Goal: Information Seeking & Learning: Learn about a topic

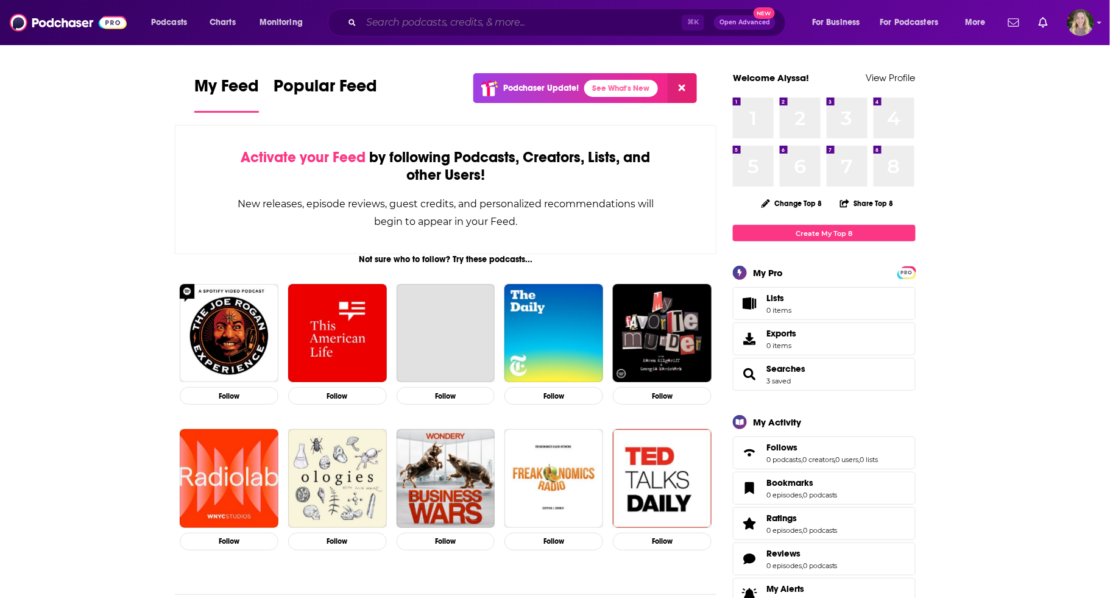
click at [592, 26] on input "Search podcasts, credits, & more..." at bounding box center [521, 22] width 320 height 19
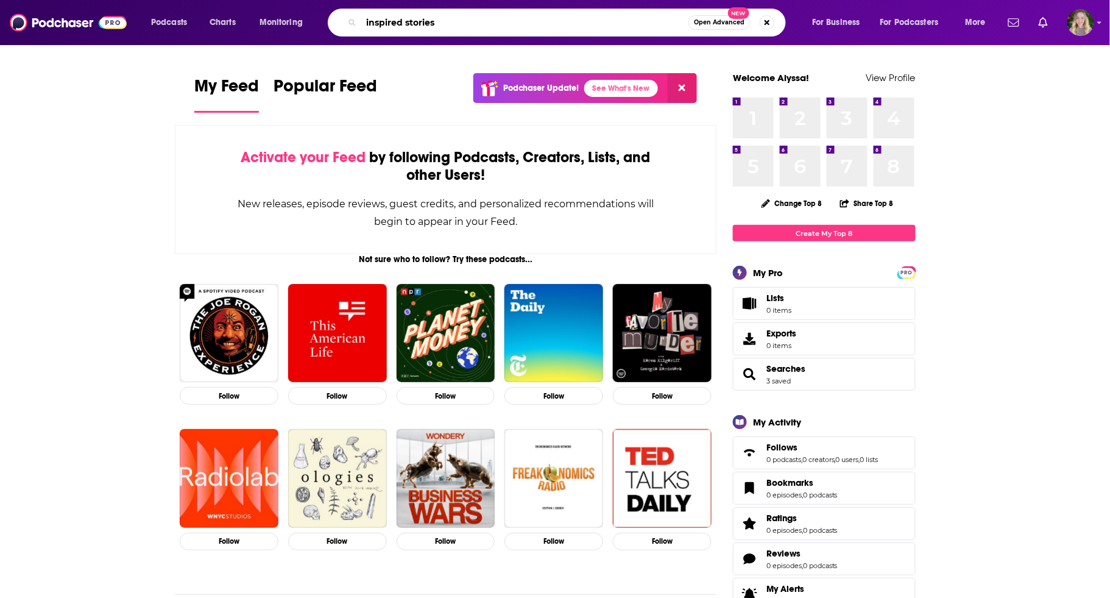
type input "inspired stories"
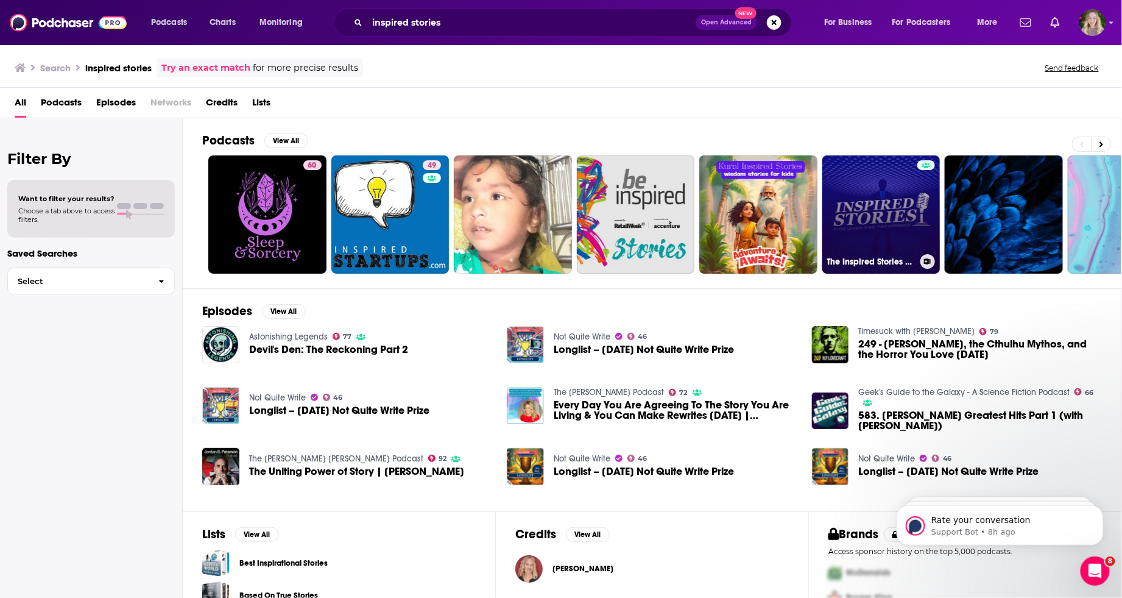
click at [891, 185] on link "The Inspired Stories Podcast" at bounding box center [881, 214] width 118 height 118
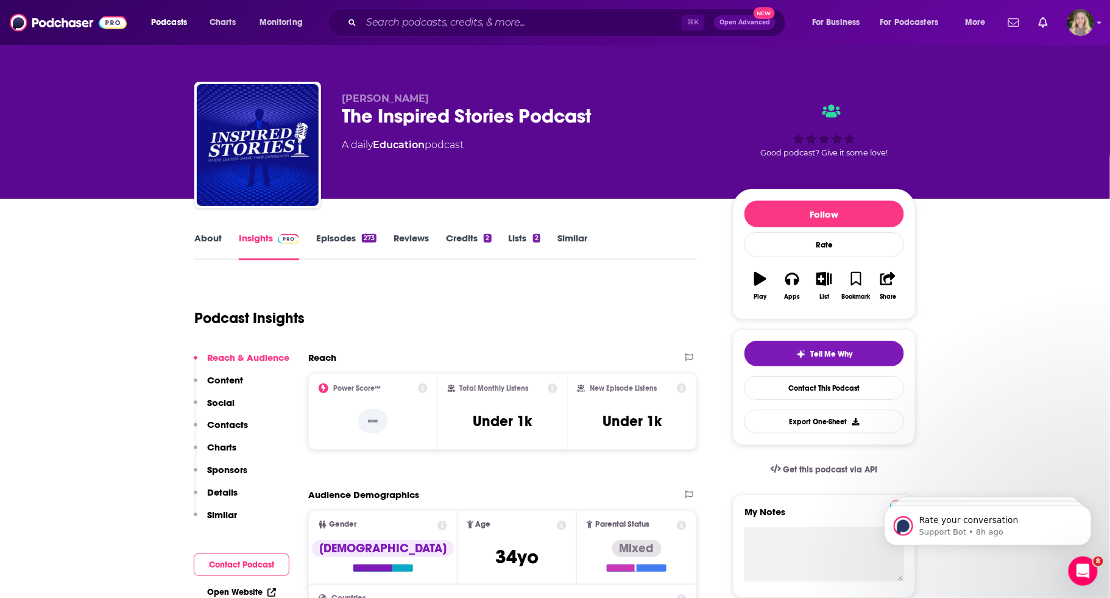
click at [214, 236] on link "About" at bounding box center [207, 246] width 27 height 28
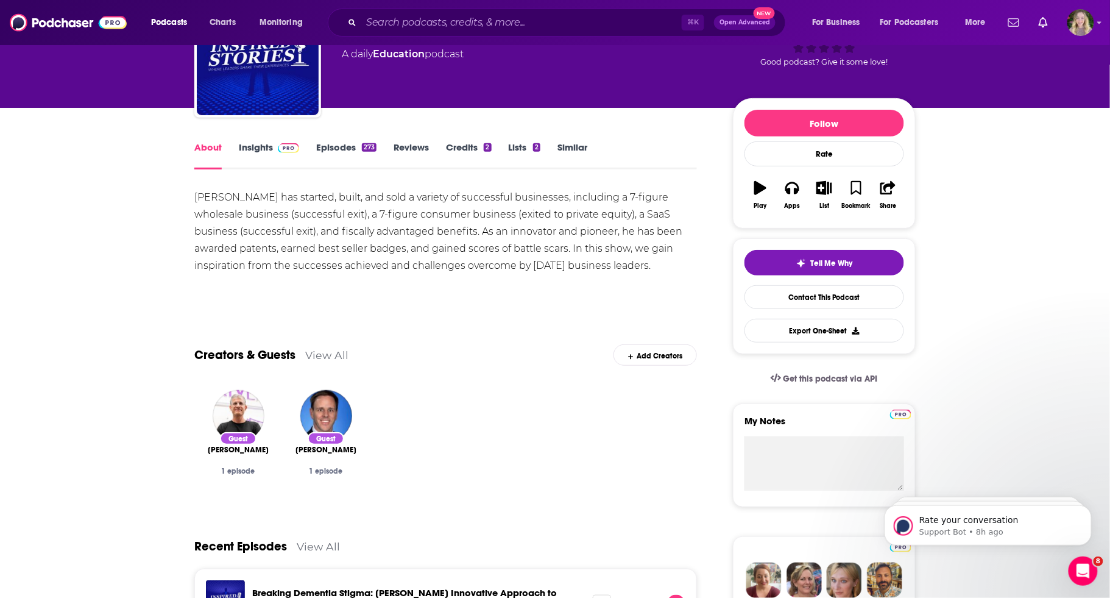
scroll to position [91, 0]
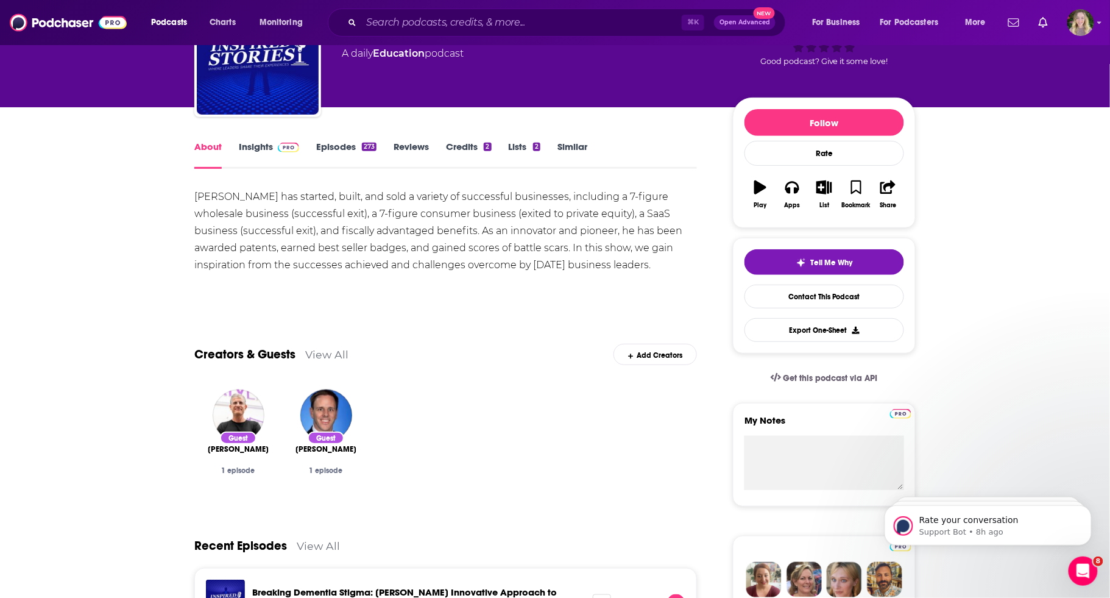
click at [347, 147] on link "Episodes 273" at bounding box center [346, 155] width 60 height 28
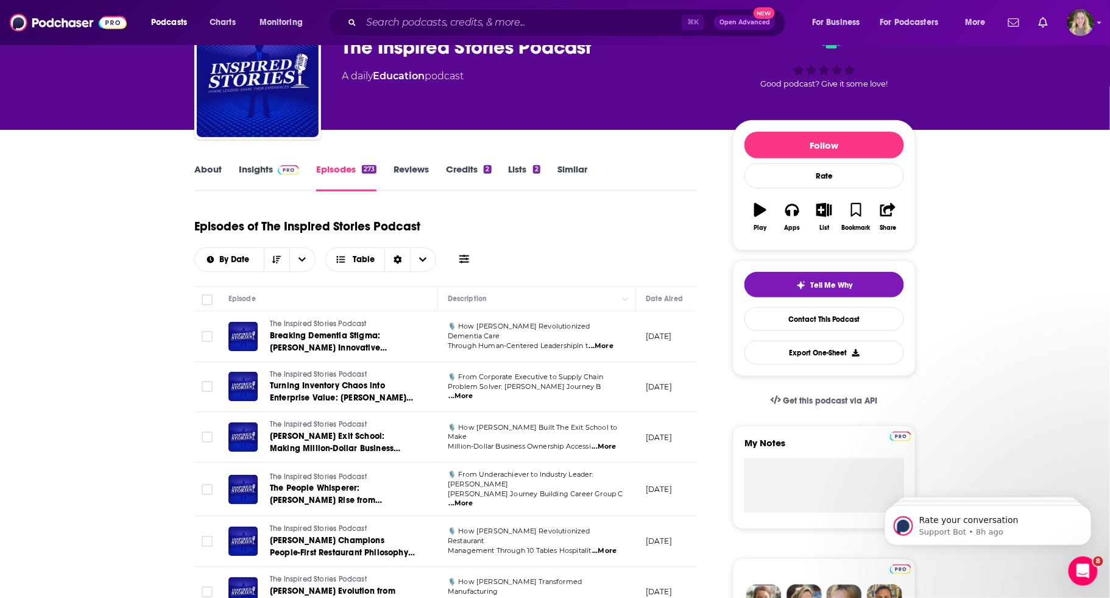
scroll to position [269, 0]
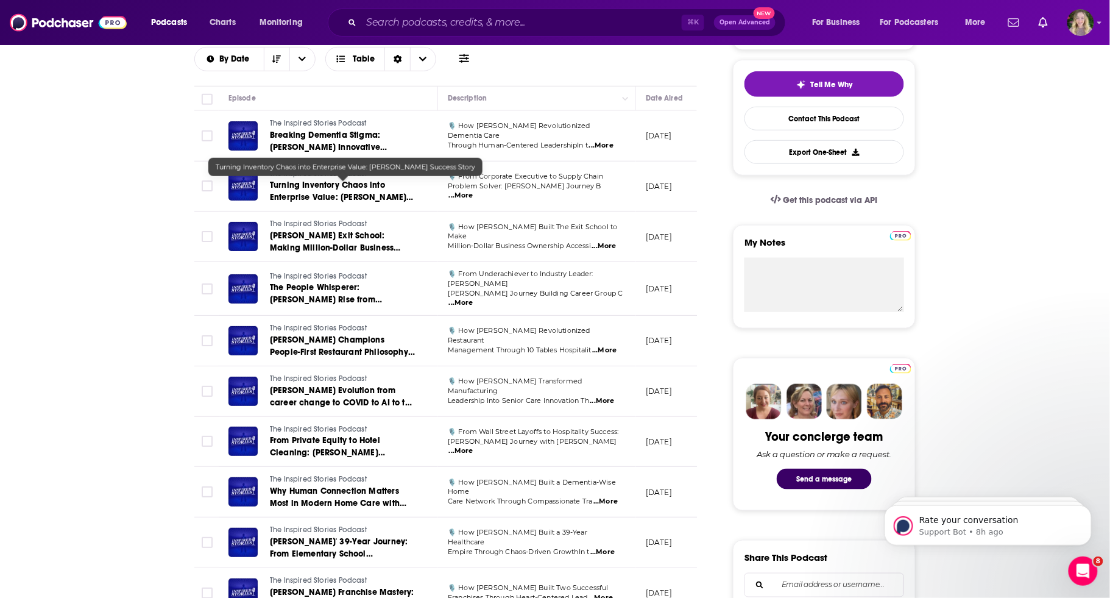
click at [327, 183] on span "Turning Inventory Chaos into Enterprise Value: [PERSON_NAME] Success Story" at bounding box center [341, 197] width 143 height 35
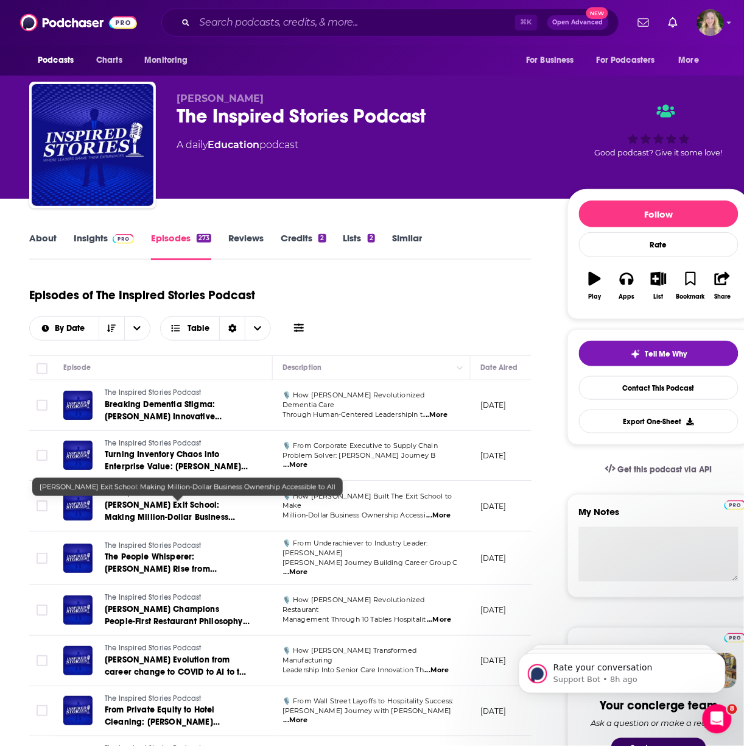
click at [168, 510] on link "[PERSON_NAME] Exit School: Making Million-Dollar Business Ownership Accessible …" at bounding box center [178, 511] width 146 height 24
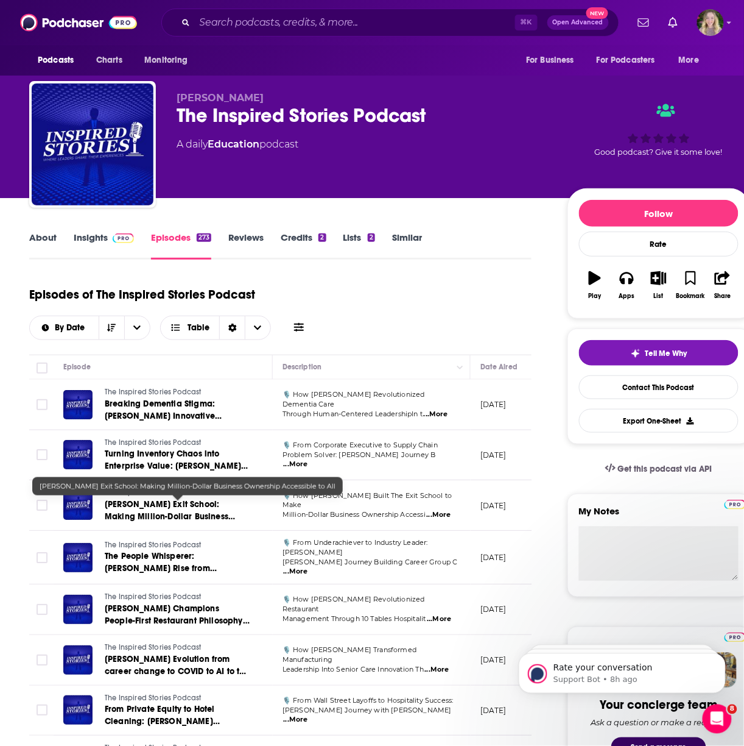
scroll to position [183, 0]
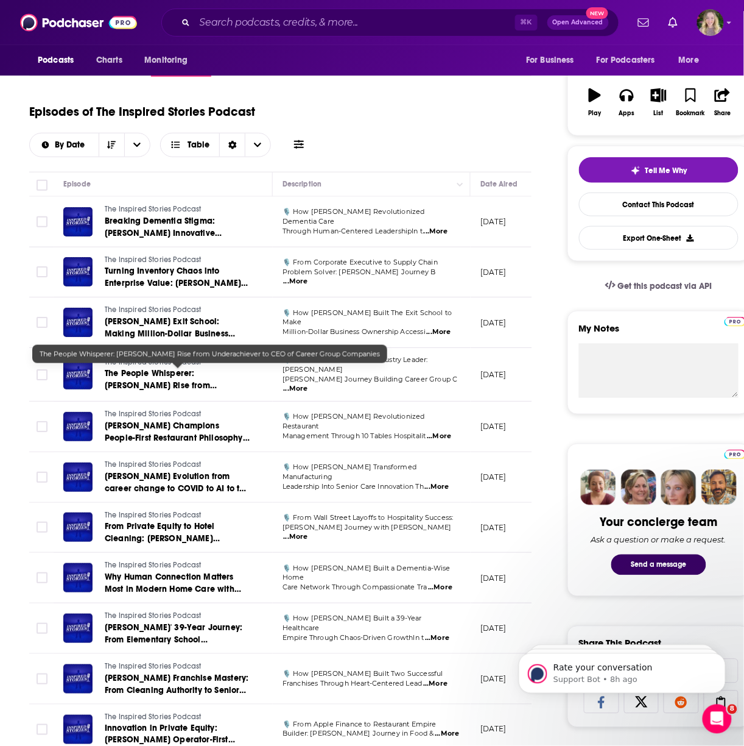
click at [176, 375] on span "The People Whisperer: [PERSON_NAME] Rise from Underachiever to CEO of Career Gr…" at bounding box center [170, 391] width 130 height 47
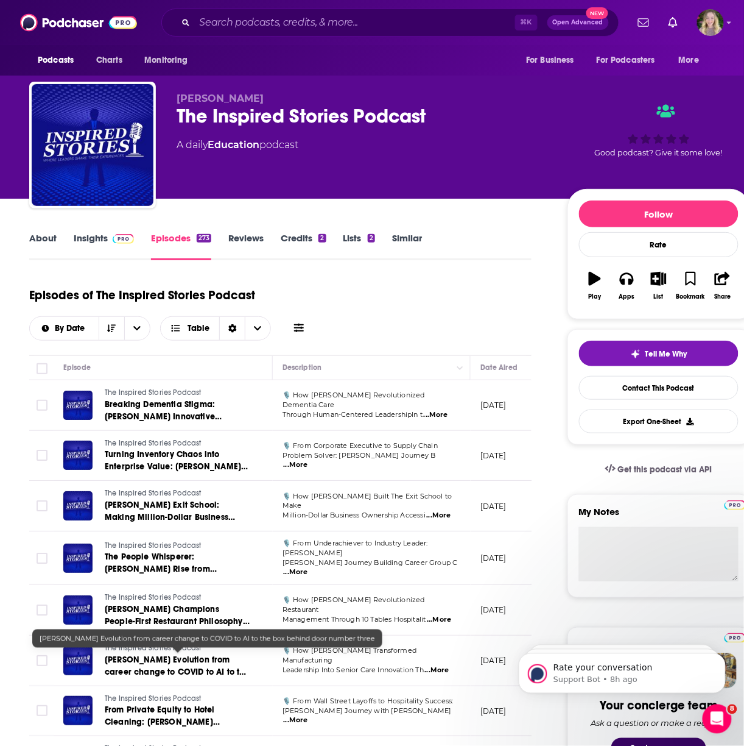
click at [166, 597] on span "[PERSON_NAME] Evolution from career change to COVID to AI to the box behind doo…" at bounding box center [177, 671] width 145 height 35
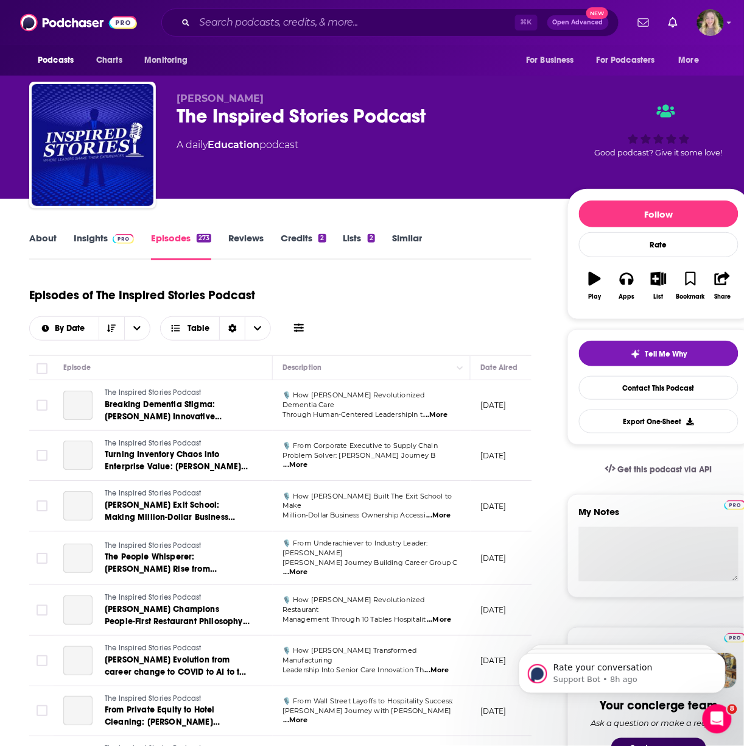
scroll to position [905, 0]
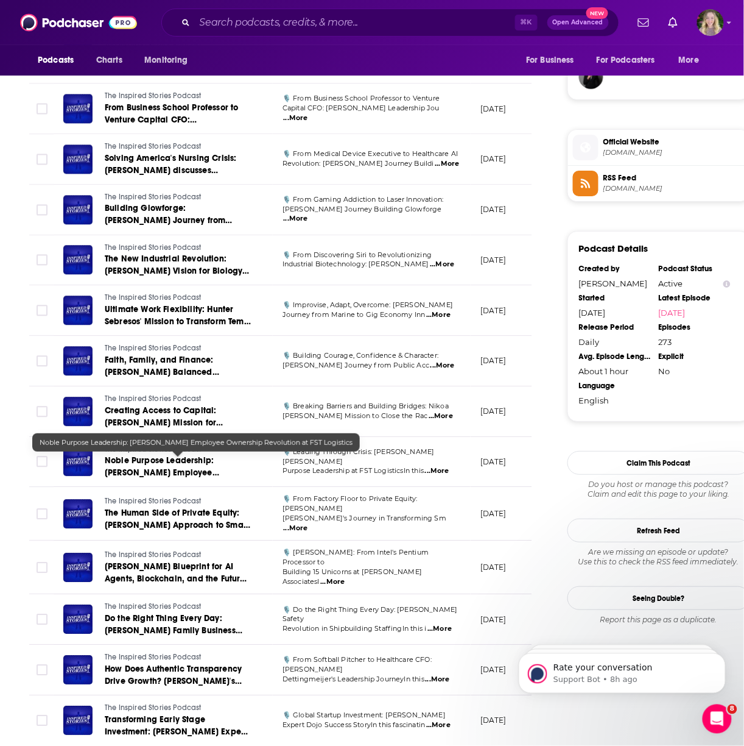
click at [160, 462] on span "Noble Purpose Leadership: [PERSON_NAME] Employee Ownership Revolution at FST Lo…" at bounding box center [162, 478] width 115 height 47
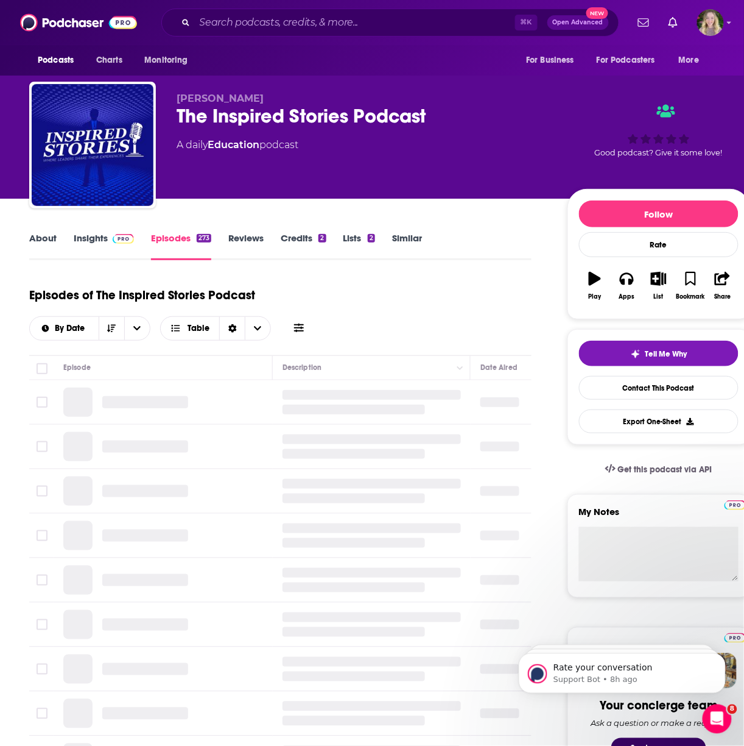
click at [235, 97] on span "[PERSON_NAME]" at bounding box center [220, 99] width 87 height 12
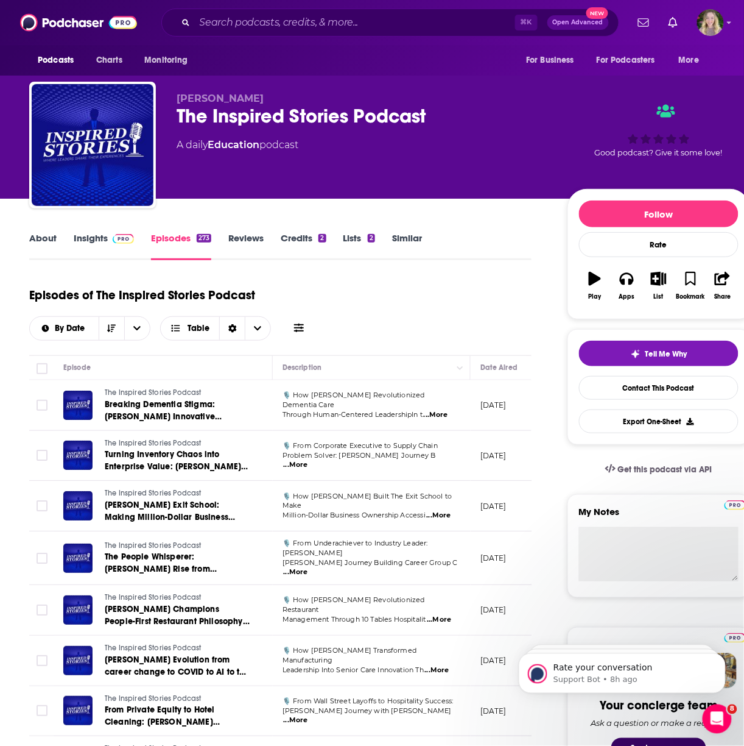
drag, startPoint x: 280, startPoint y: 99, endPoint x: 401, endPoint y: 5, distance: 154.1
click at [191, 102] on p "[PERSON_NAME]" at bounding box center [363, 99] width 372 height 12
